Goal: Information Seeking & Learning: Learn about a topic

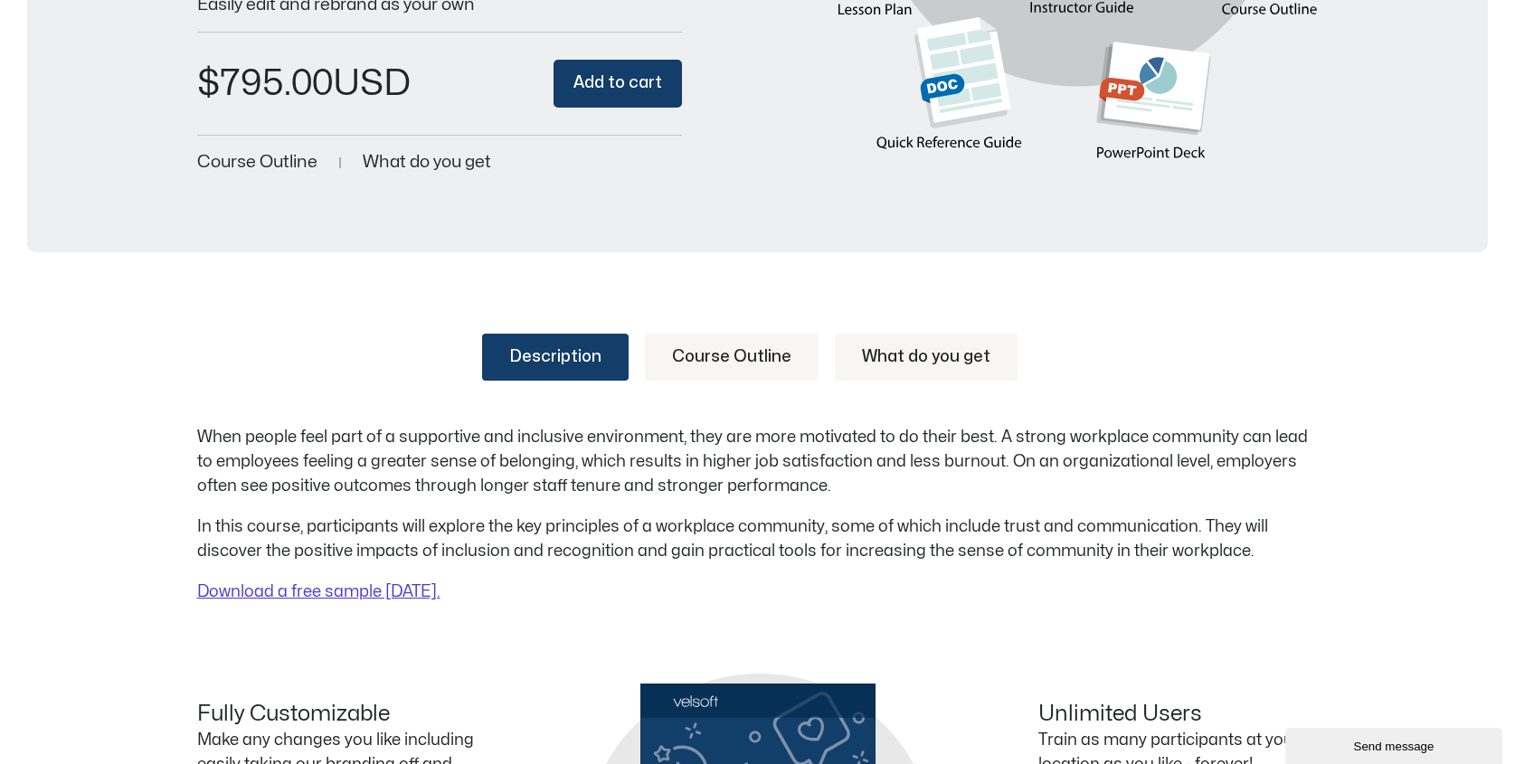
scroll to position [543, 0]
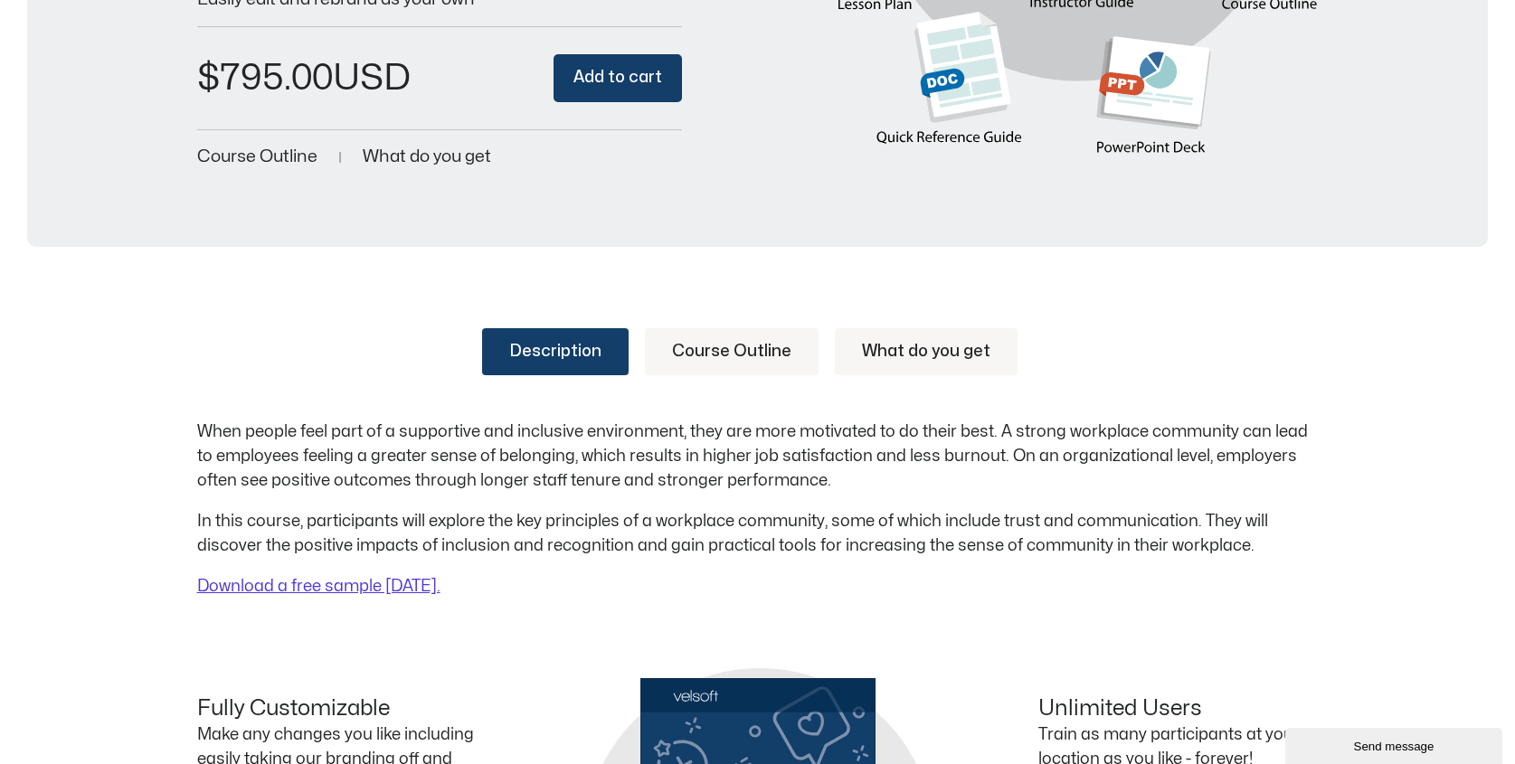
click at [750, 346] on link "Course Outline" at bounding box center [732, 351] width 174 height 47
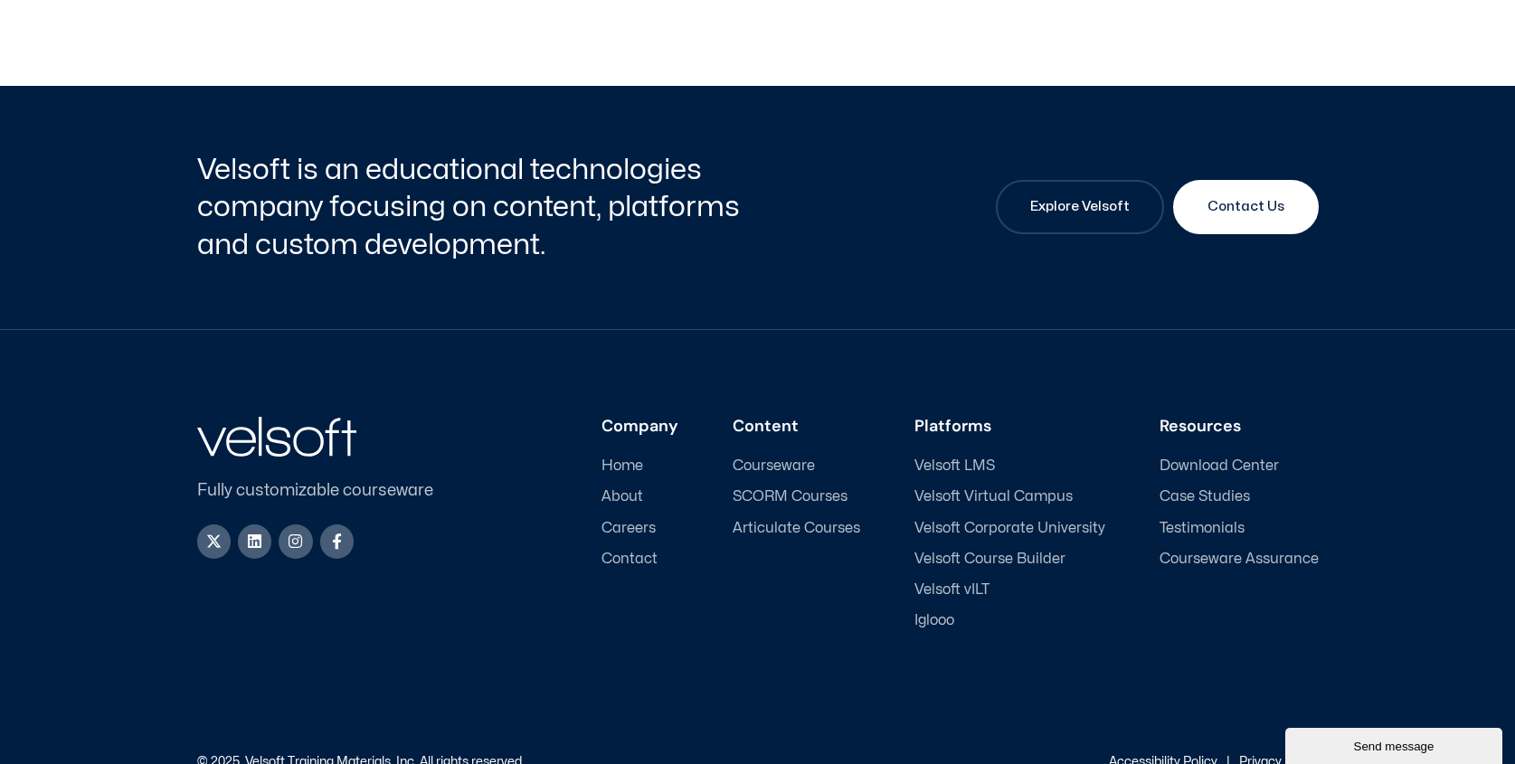
scroll to position [2450, 0]
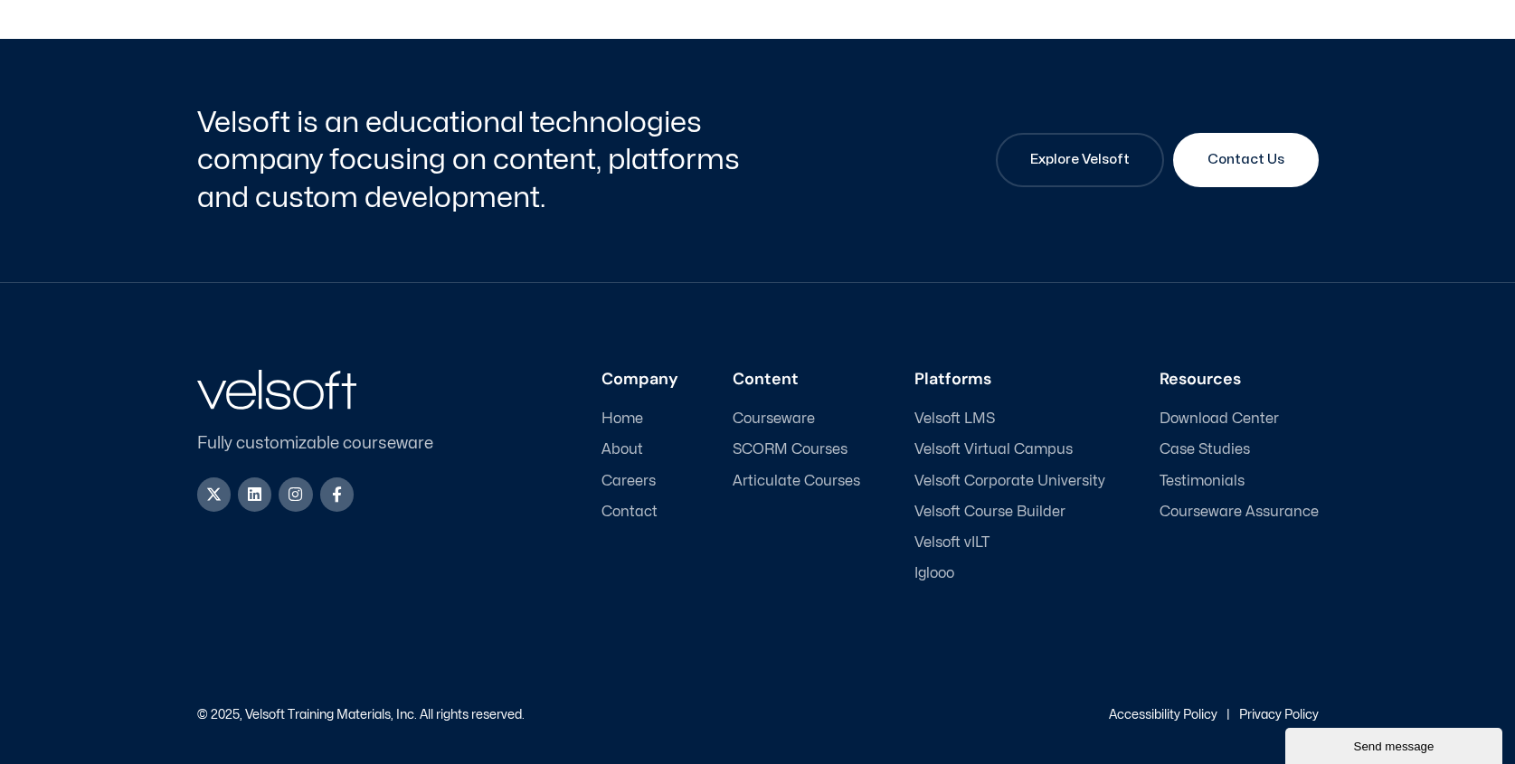
click at [771, 418] on span "Courseware" at bounding box center [774, 419] width 82 height 17
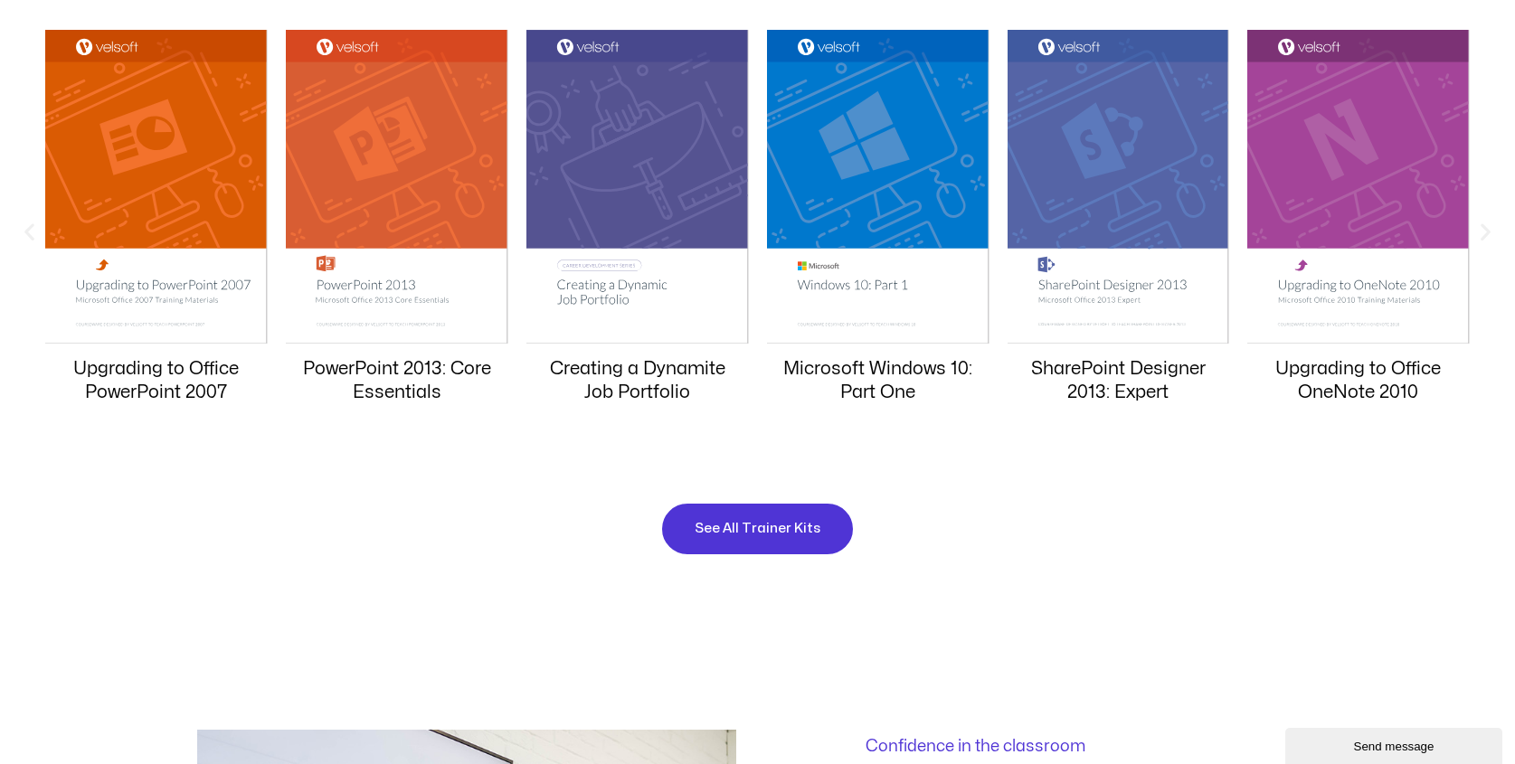
scroll to position [1916, 0]
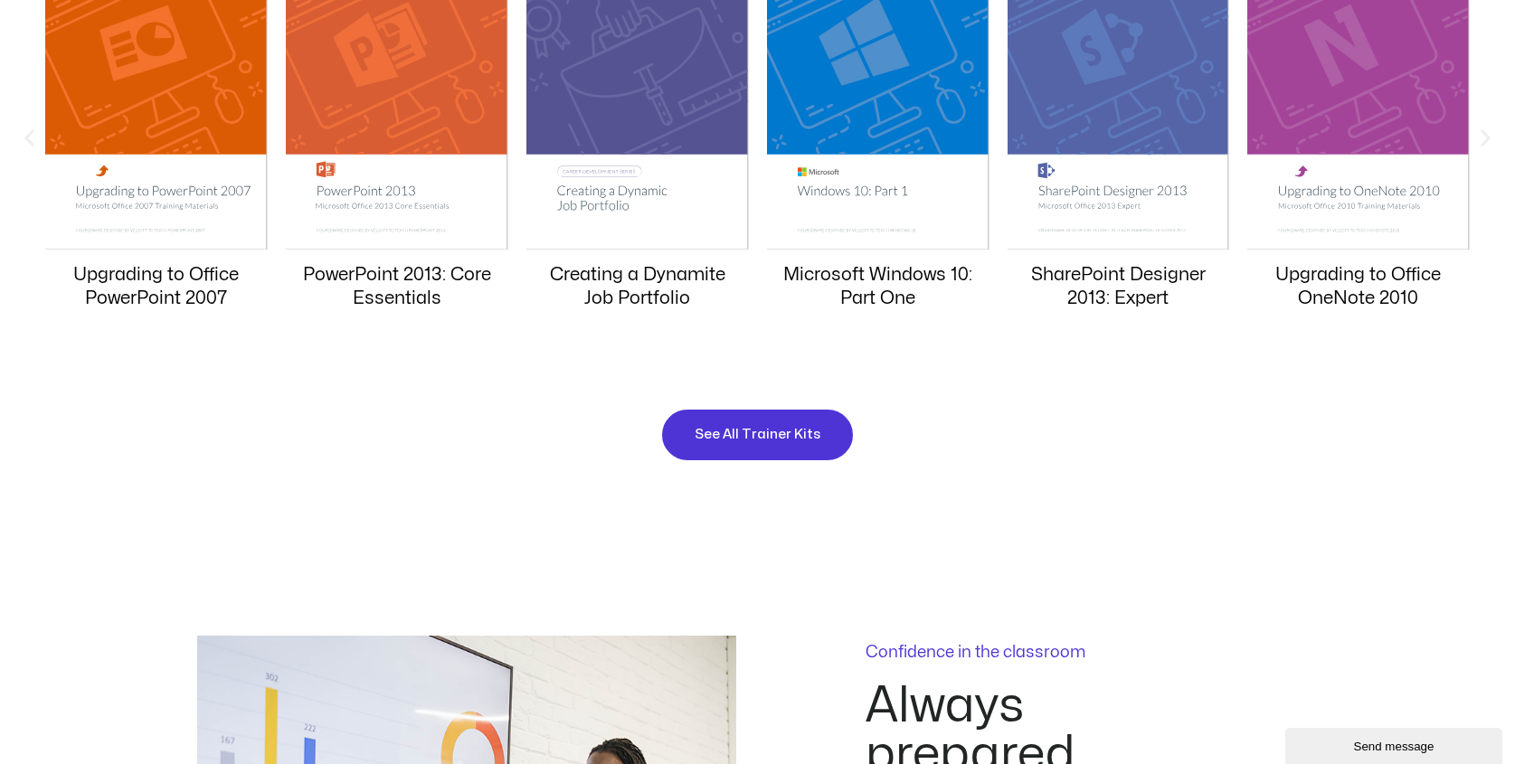
click at [1489, 140] on icon "Next slide" at bounding box center [1485, 137] width 23 height 23
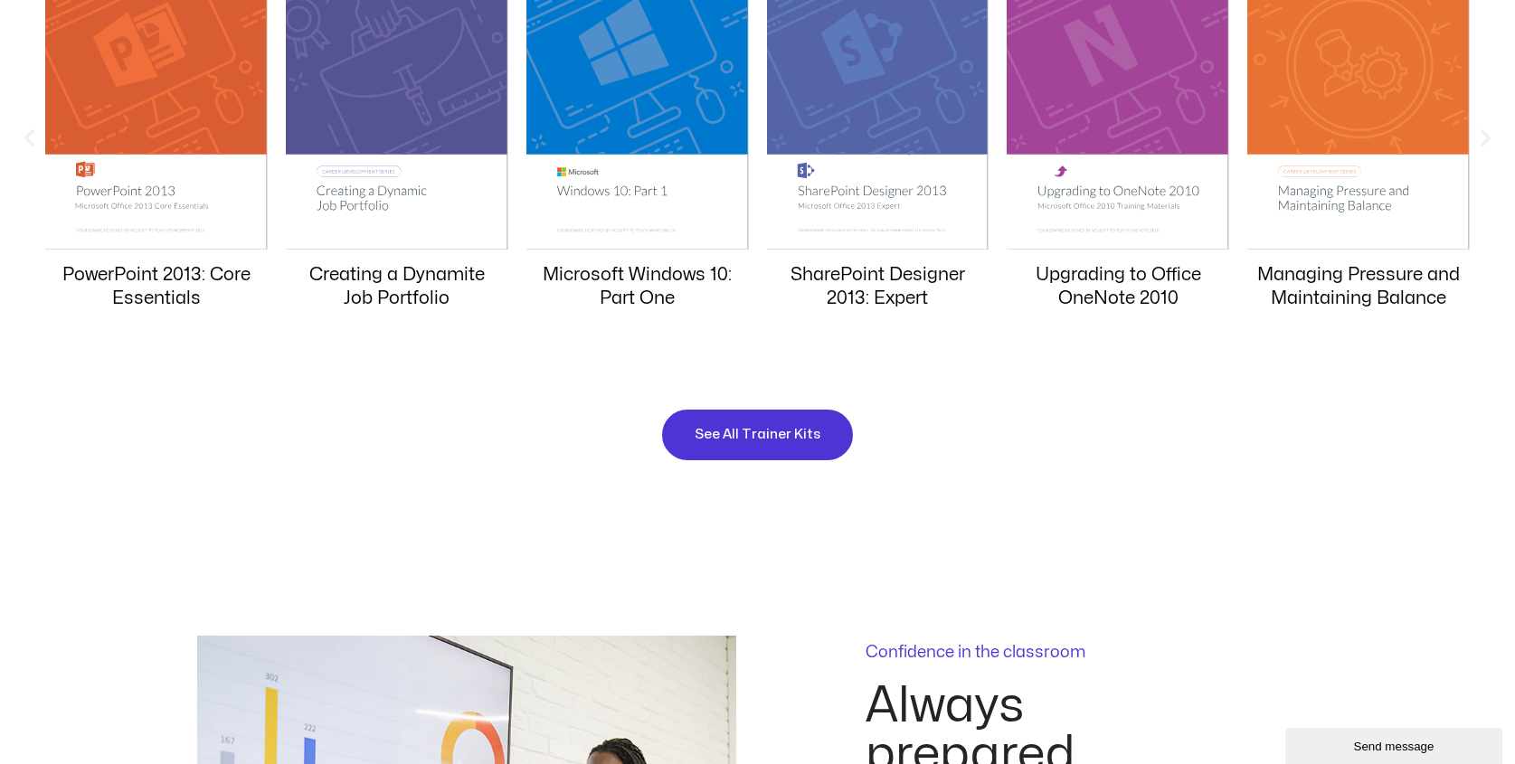
click at [1489, 140] on icon "Next slide" at bounding box center [1485, 137] width 23 height 23
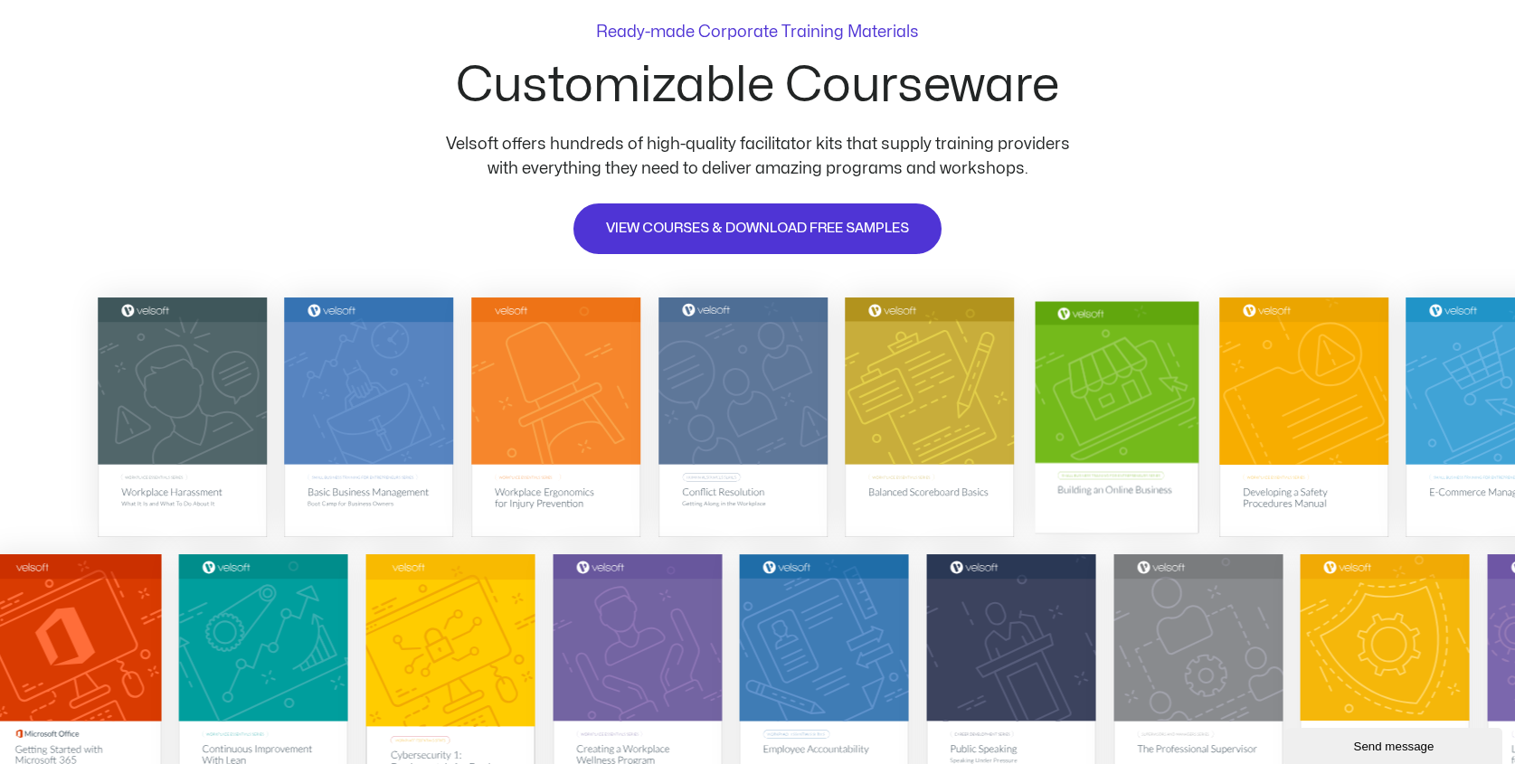
scroll to position [107, 0]
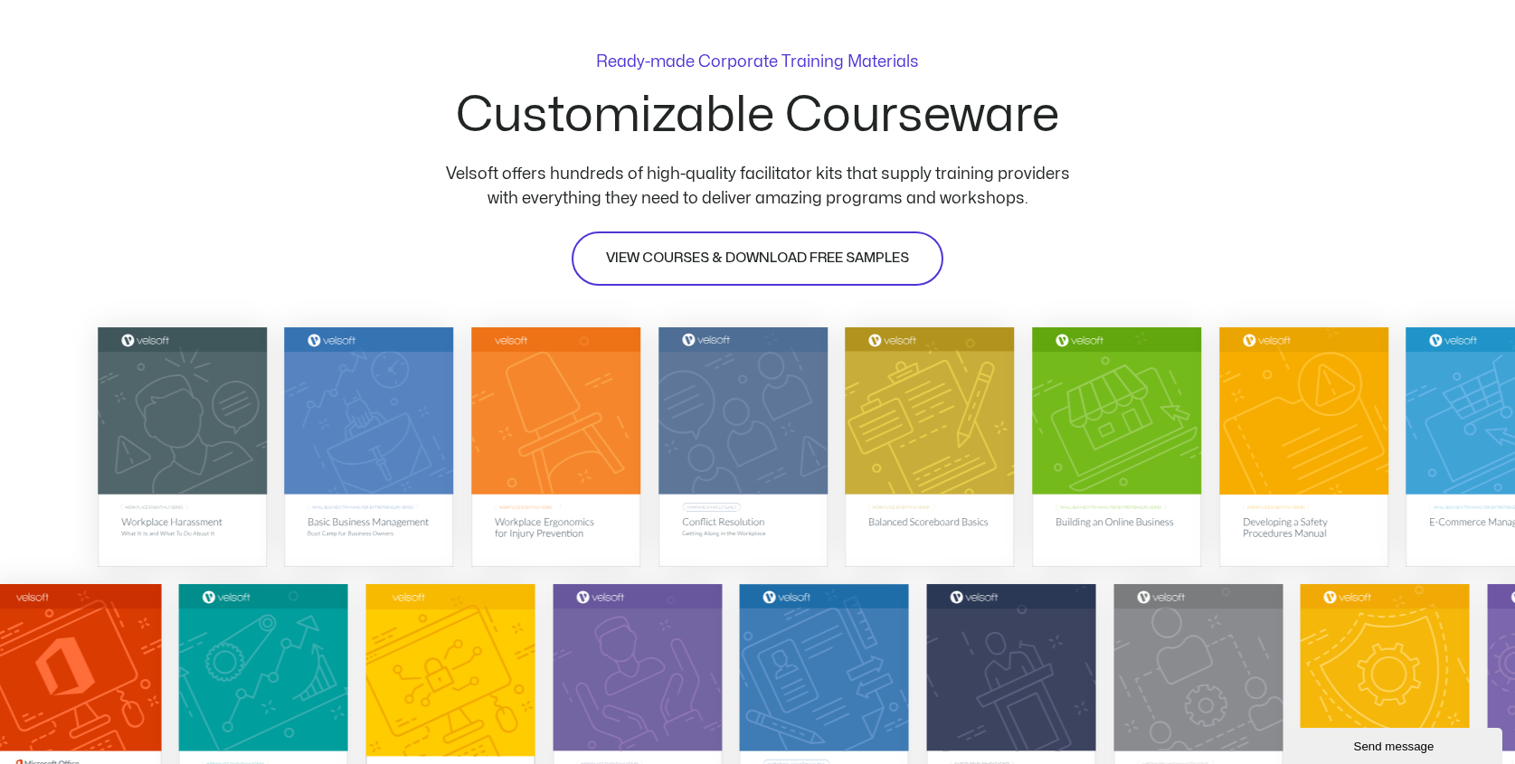
click at [775, 249] on span "VIEW COURSES & DOWNLOAD FREE SAMPLES" at bounding box center [757, 259] width 303 height 22
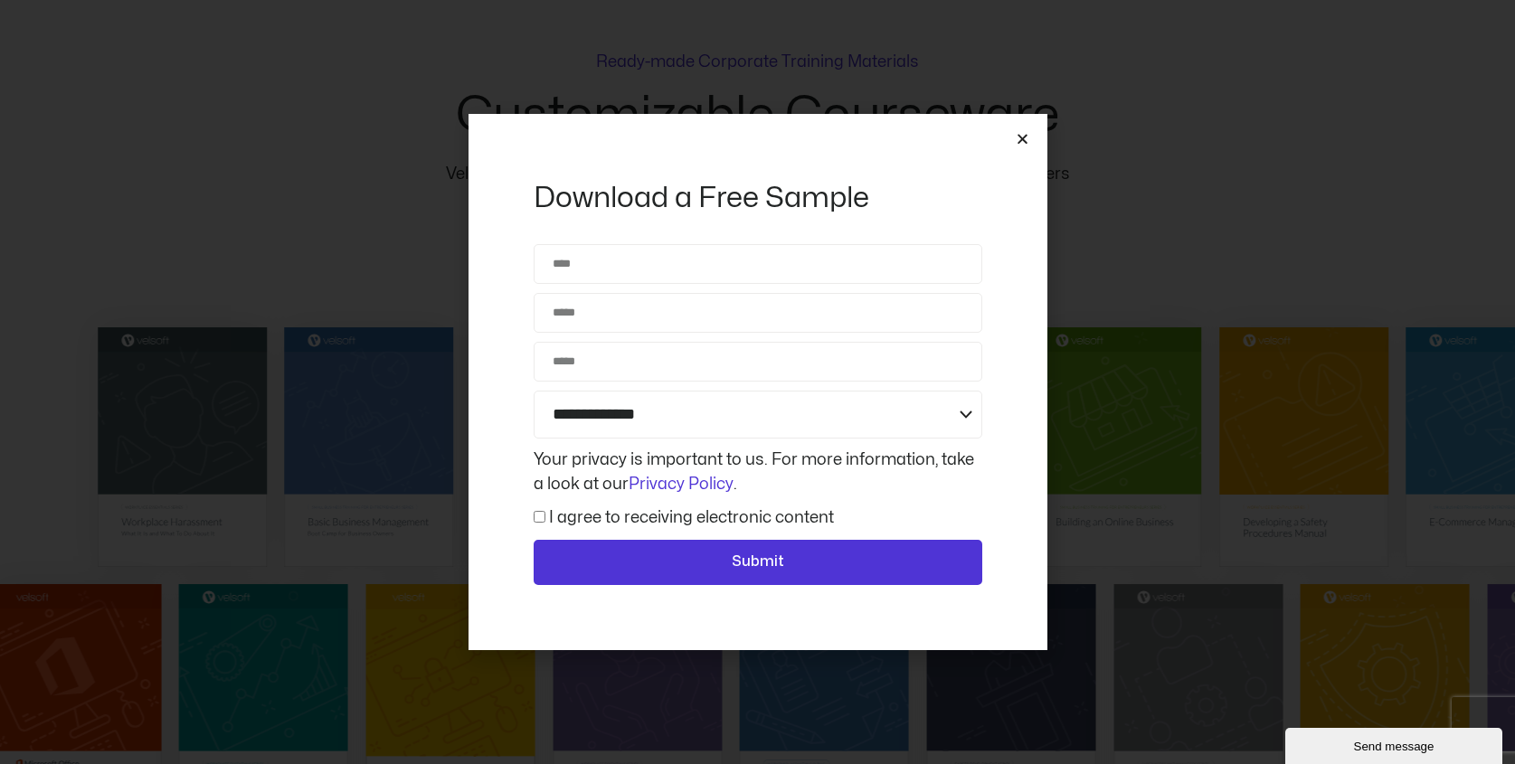
click at [1027, 136] on icon "Close" at bounding box center [1023, 139] width 14 height 14
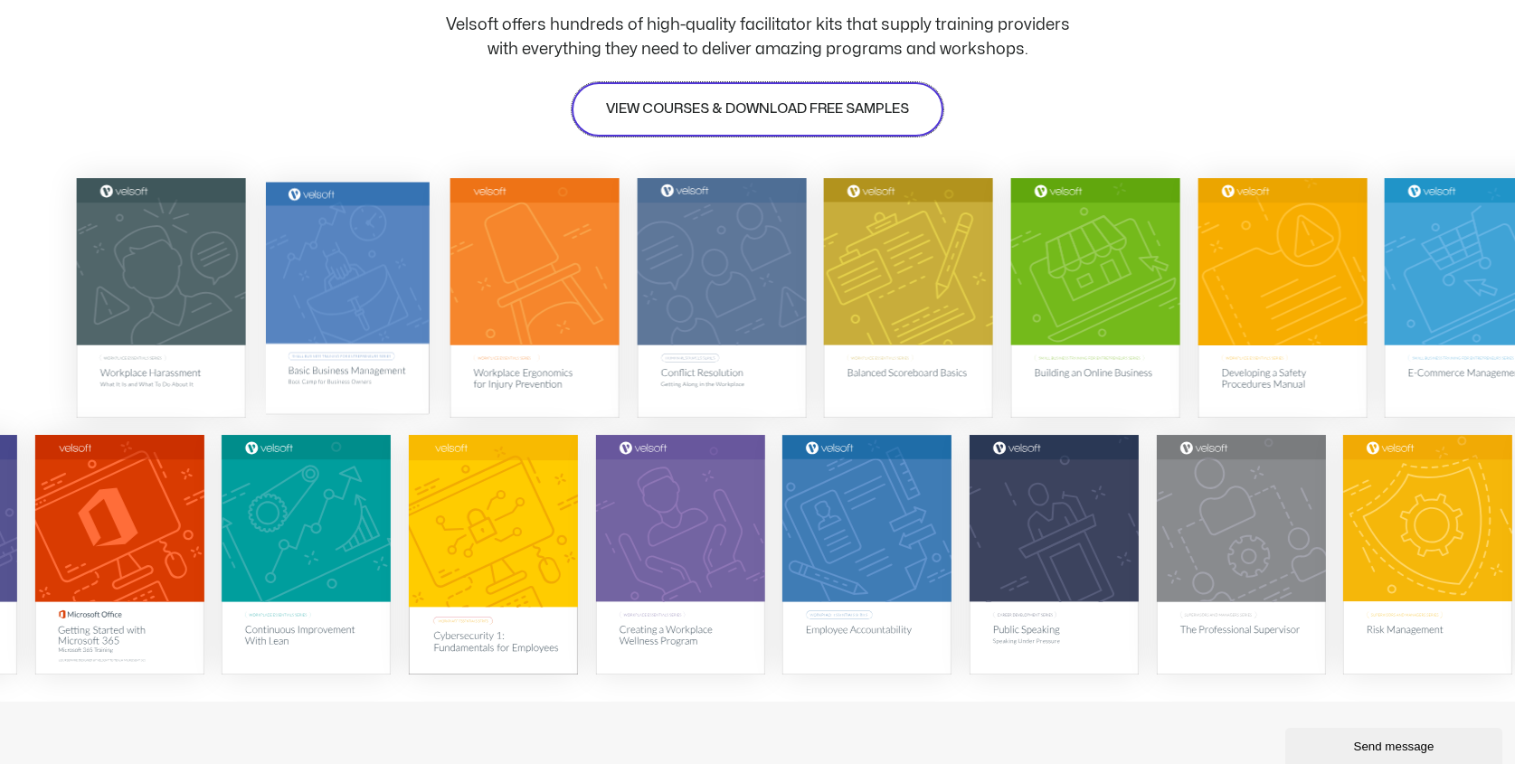
scroll to position [288, 0]
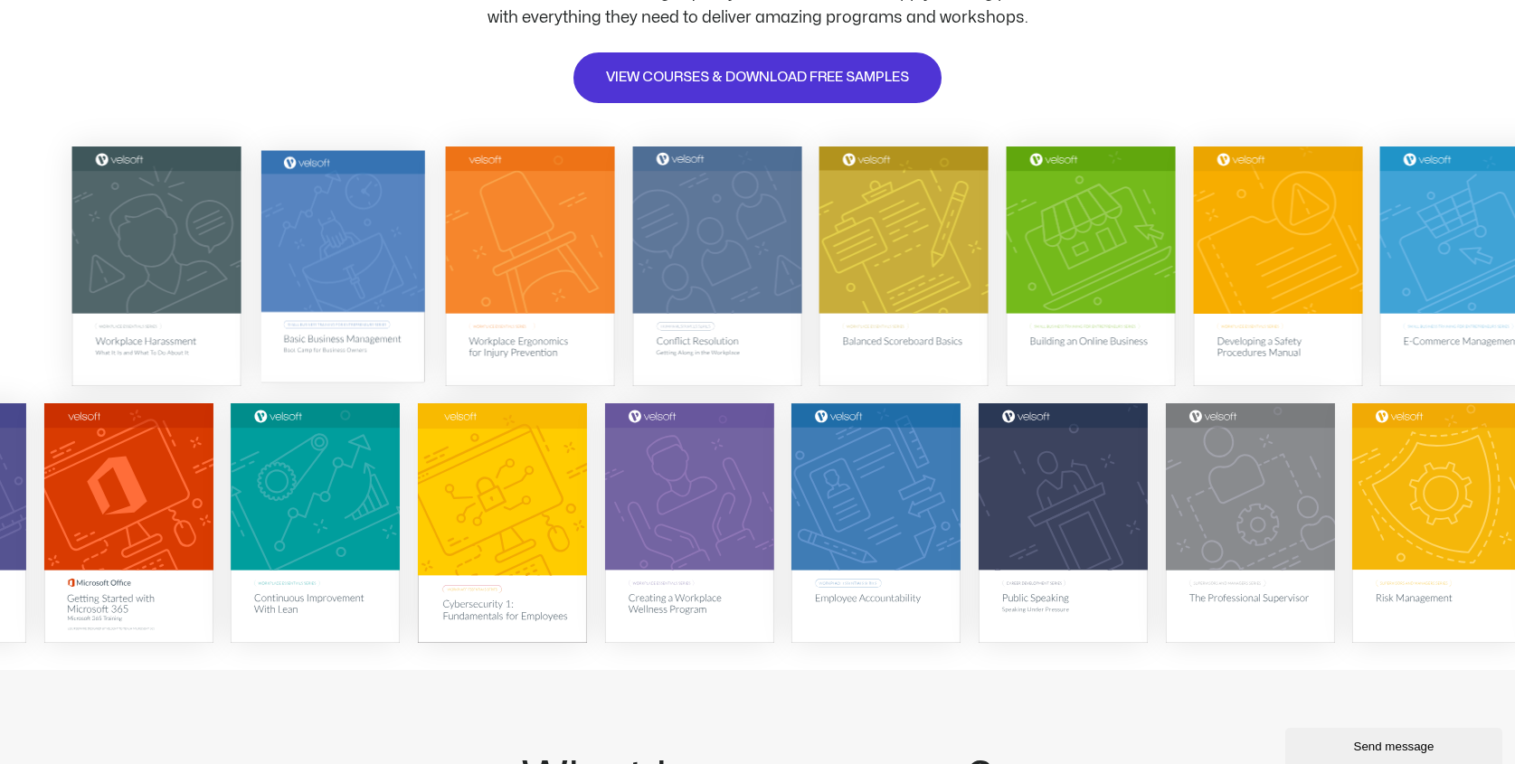
click at [360, 334] on img at bounding box center [343, 265] width 164 height 232
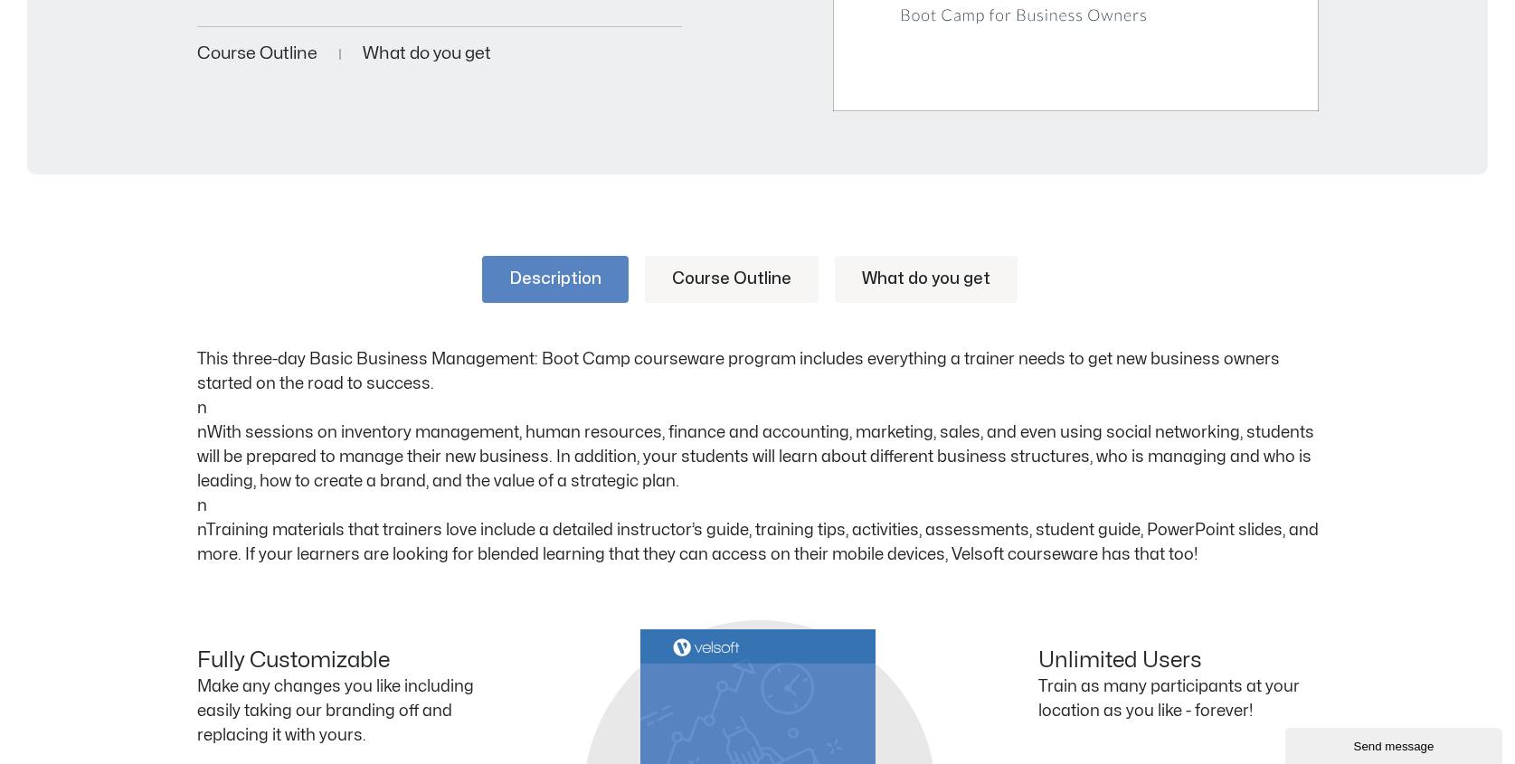
scroll to position [724, 0]
click at [701, 277] on link "Course Outline" at bounding box center [732, 281] width 174 height 47
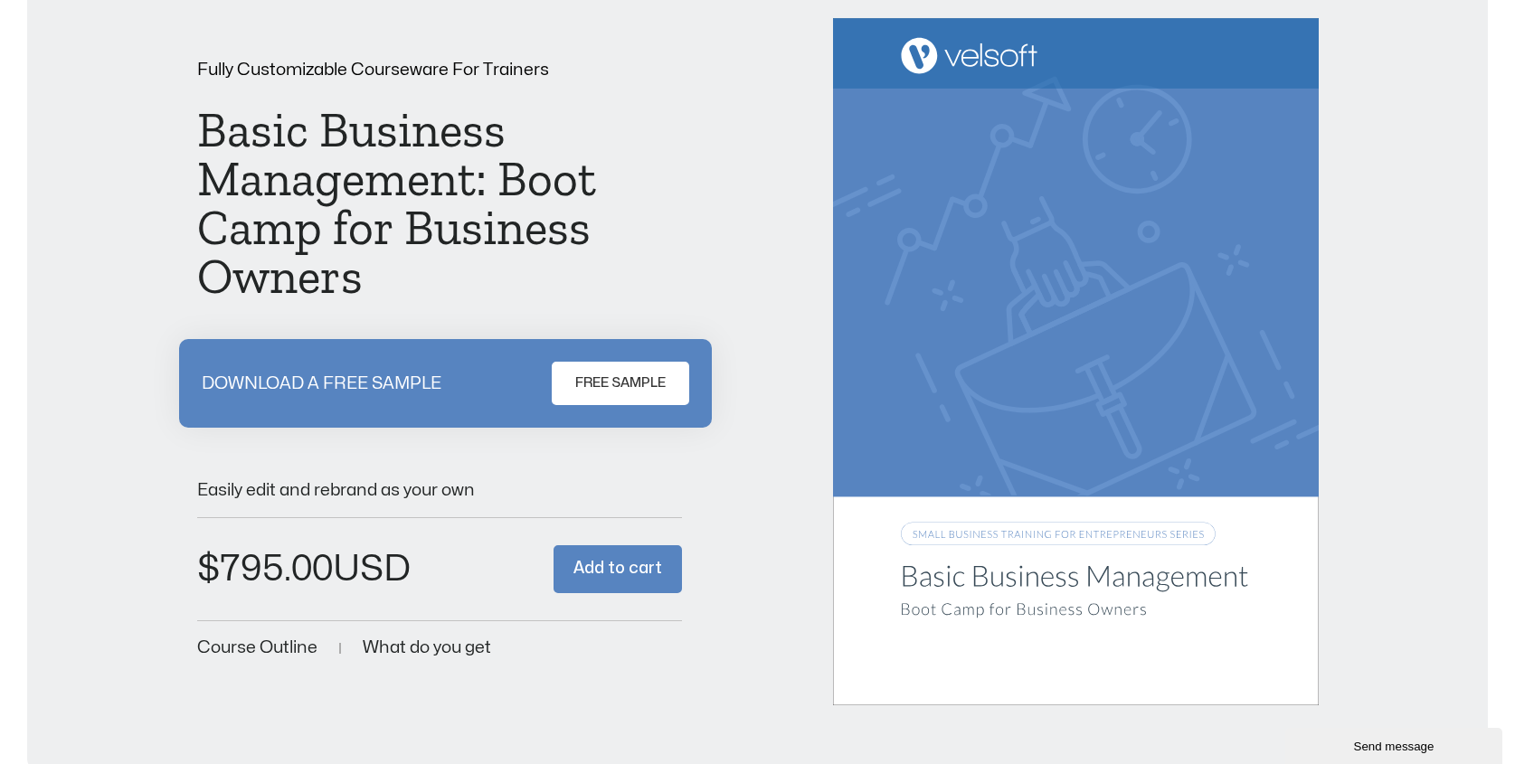
scroll to position [0, 0]
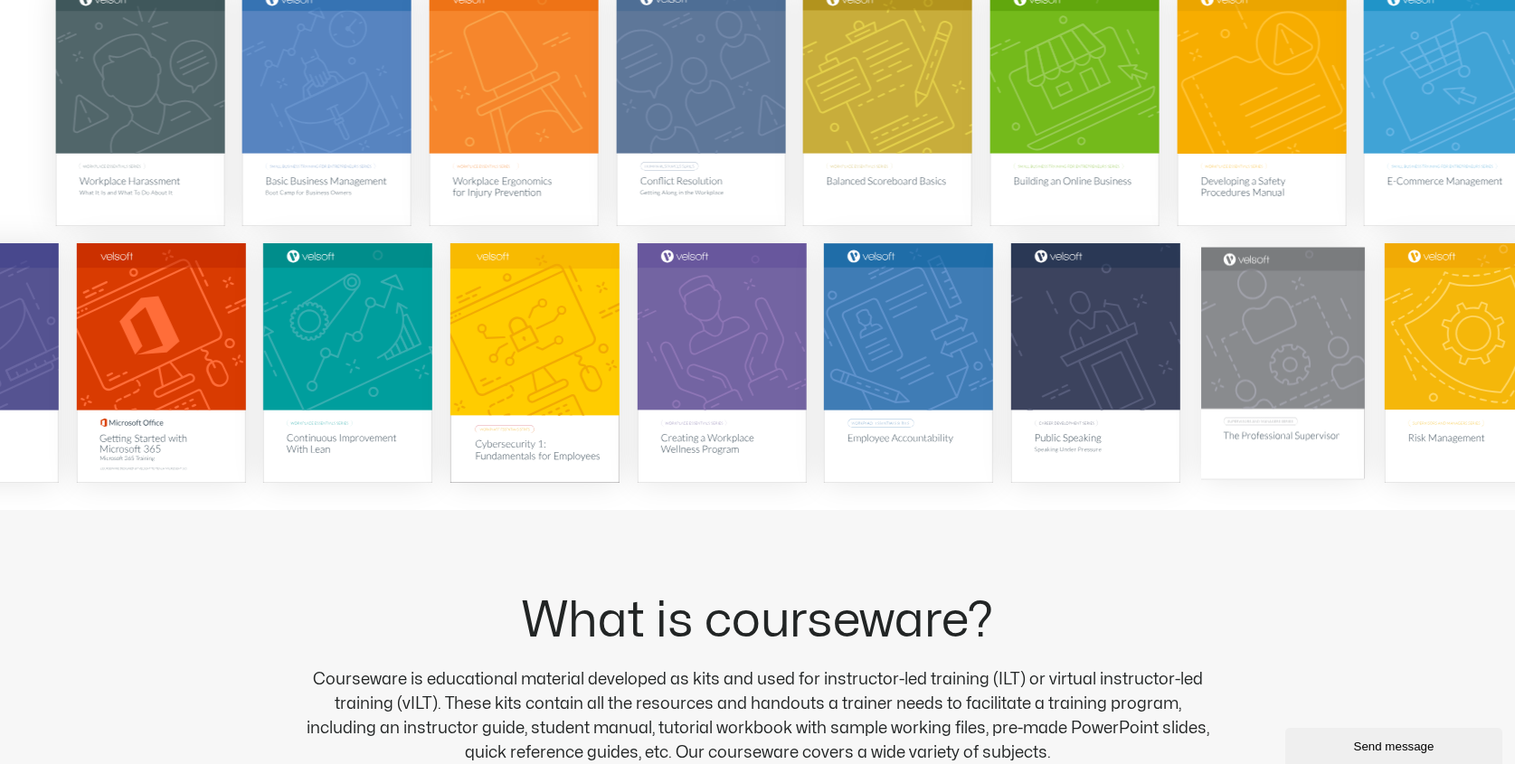
scroll to position [464, 0]
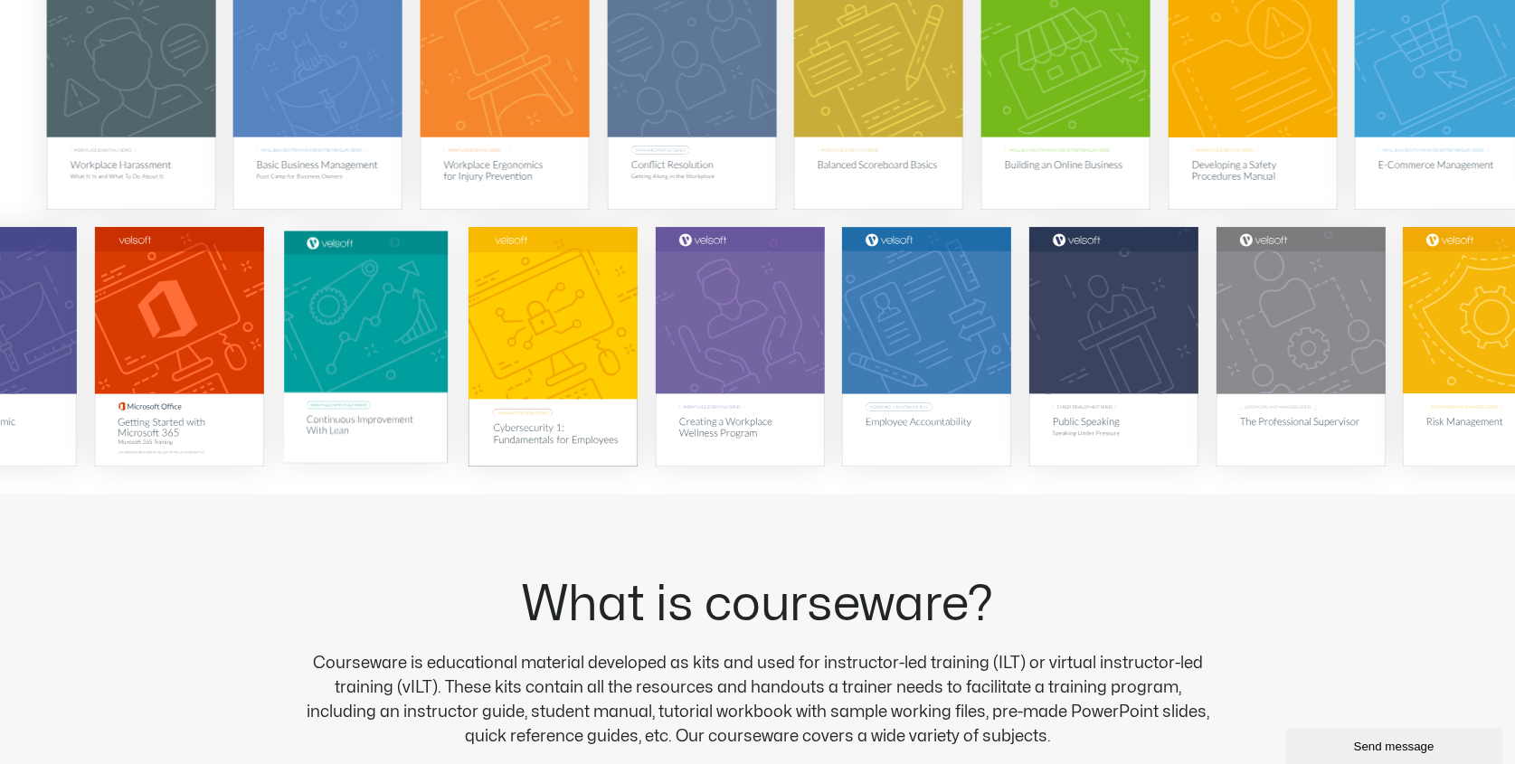
click at [347, 422] on img at bounding box center [366, 347] width 164 height 232
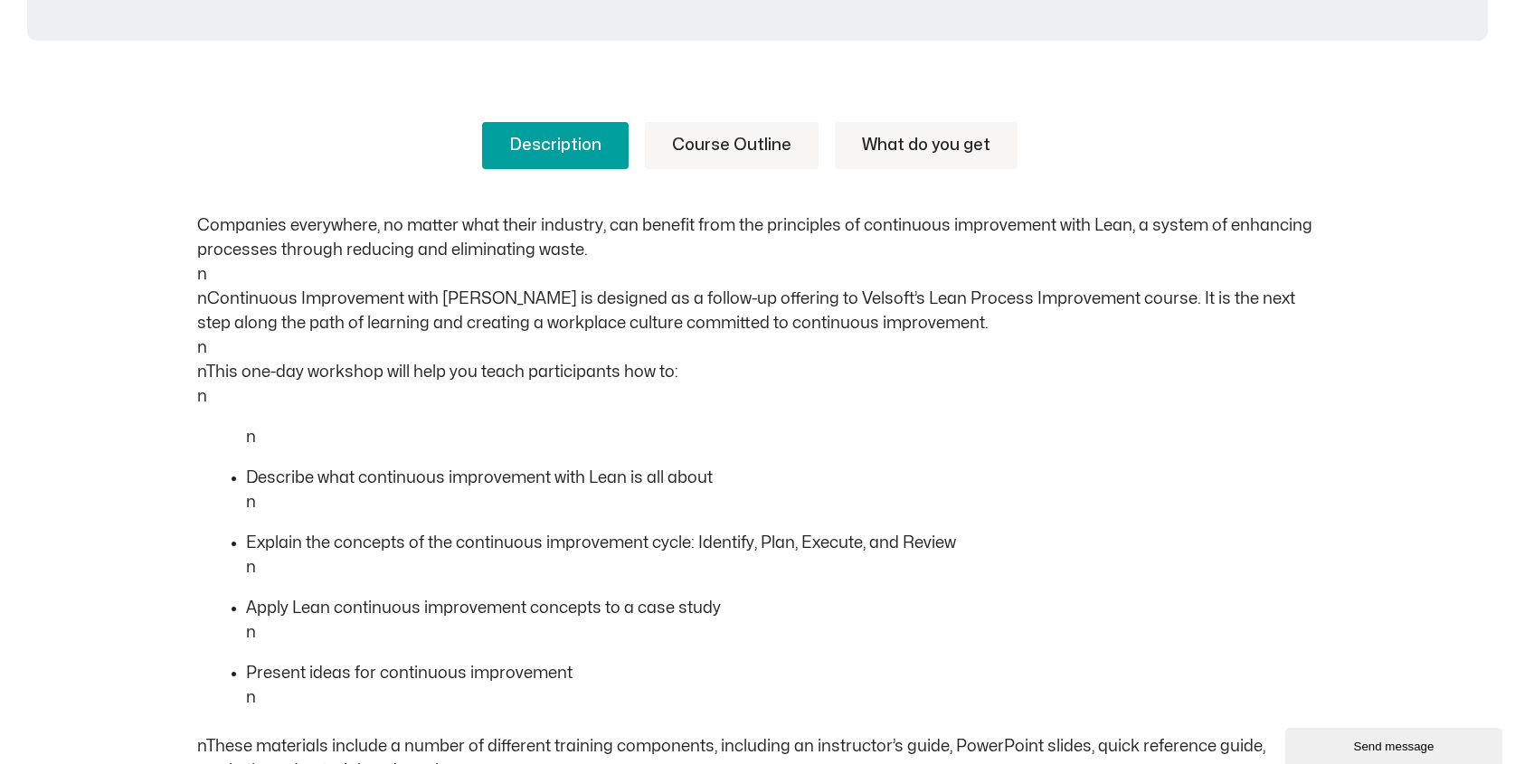
scroll to position [633, 0]
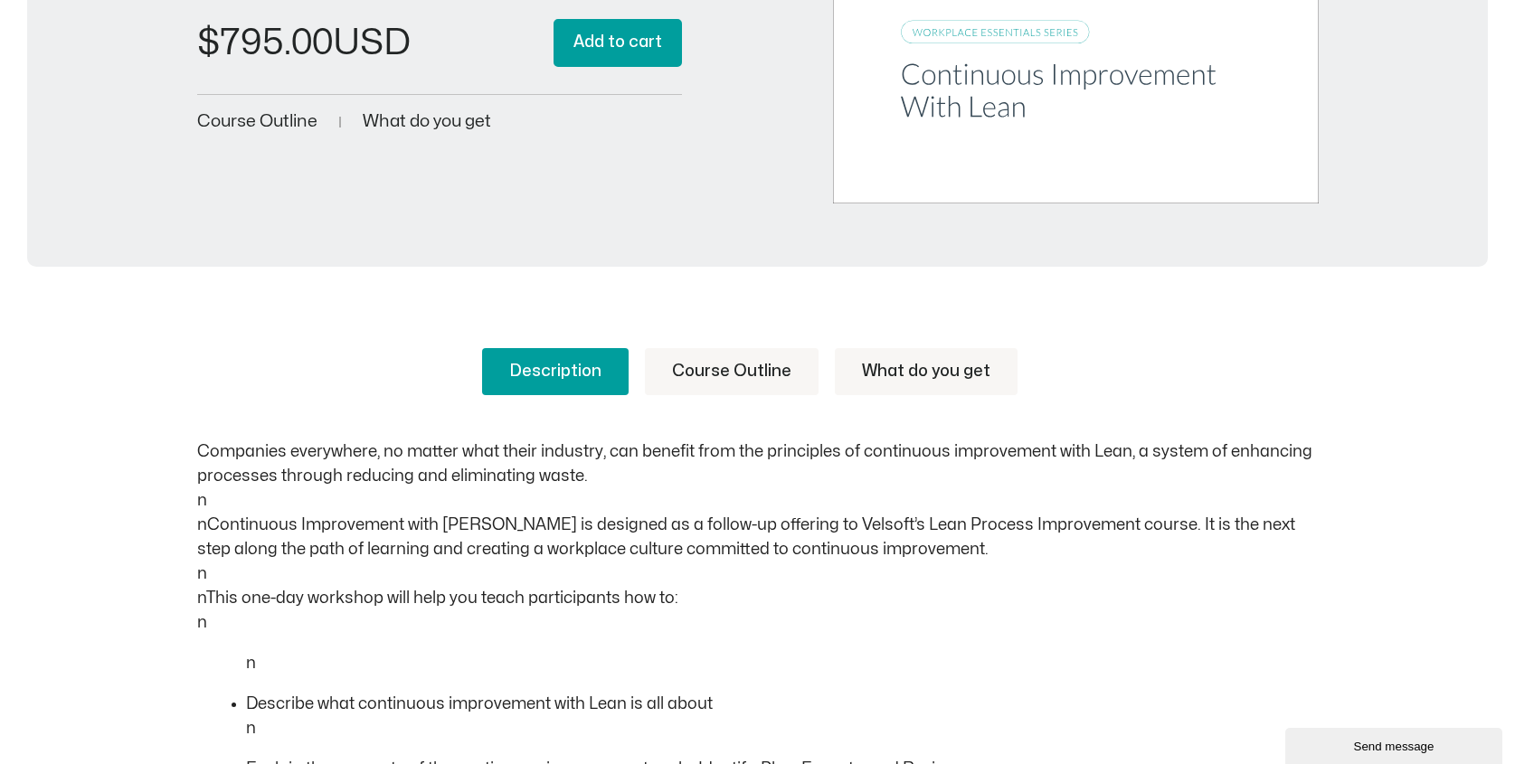
click at [742, 372] on link "Course Outline" at bounding box center [732, 371] width 174 height 47
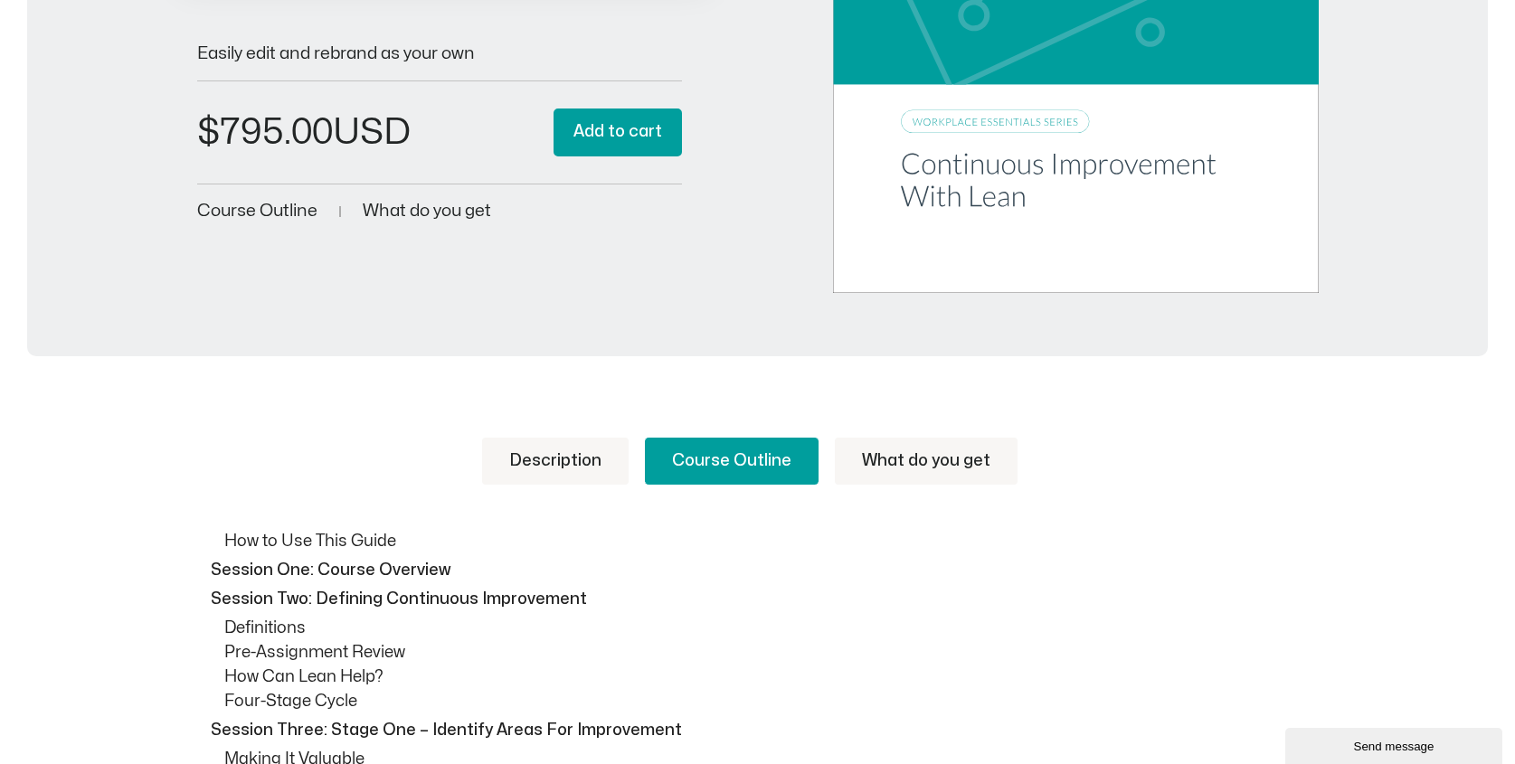
scroll to position [543, 0]
